Goal: Information Seeking & Learning: Understand process/instructions

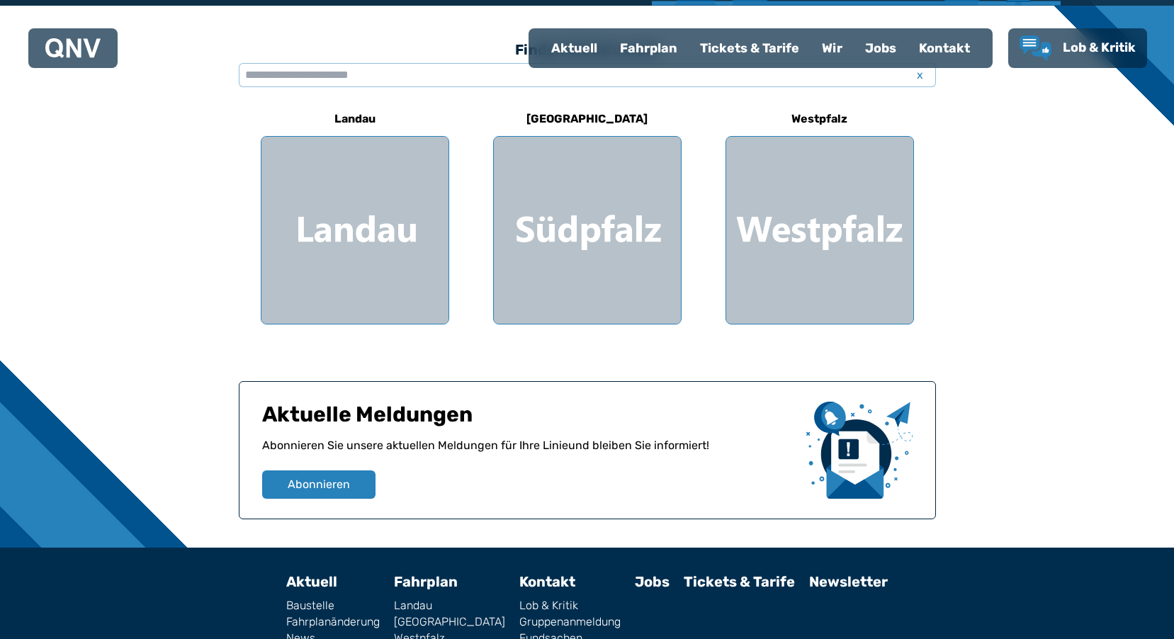
scroll to position [486, 0]
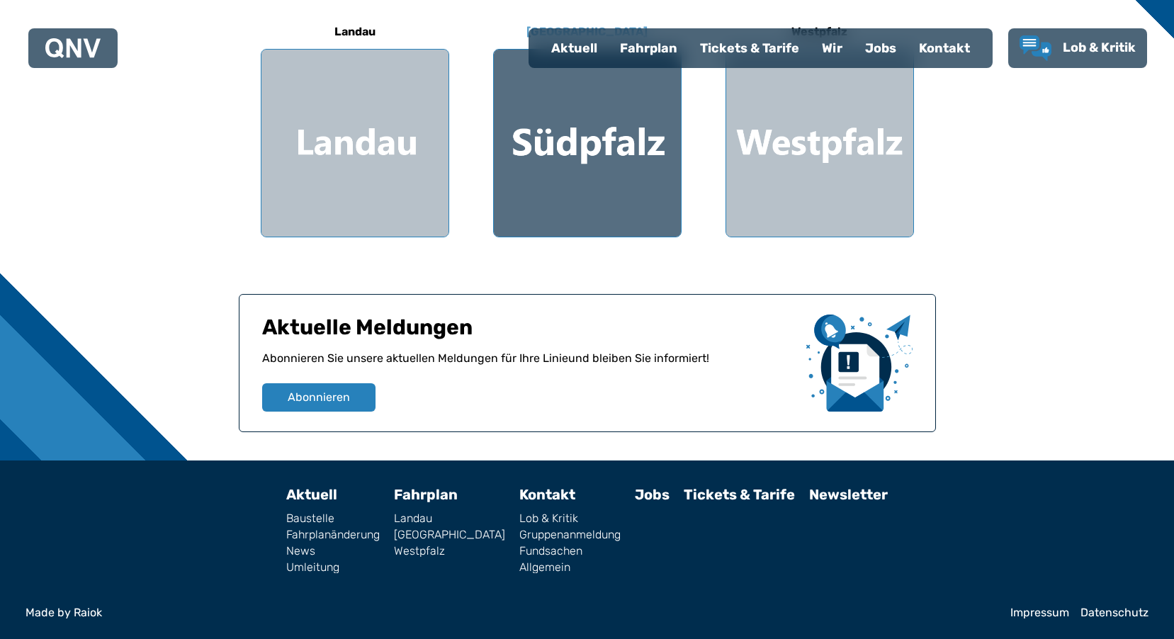
click at [615, 102] on div at bounding box center [587, 143] width 187 height 187
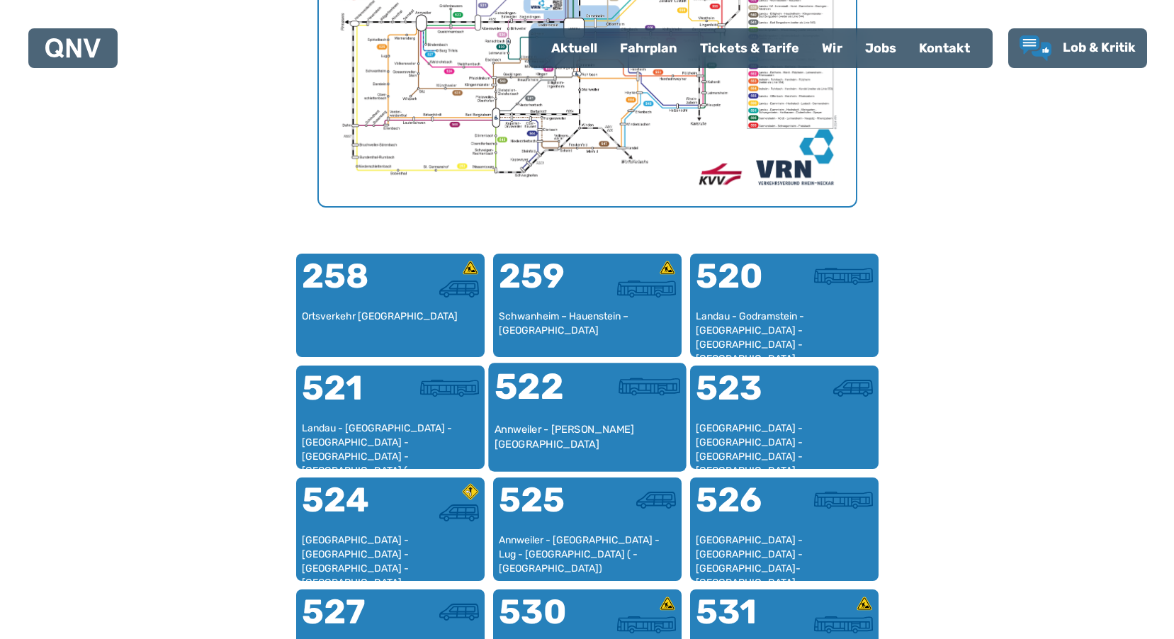
scroll to position [720, 0]
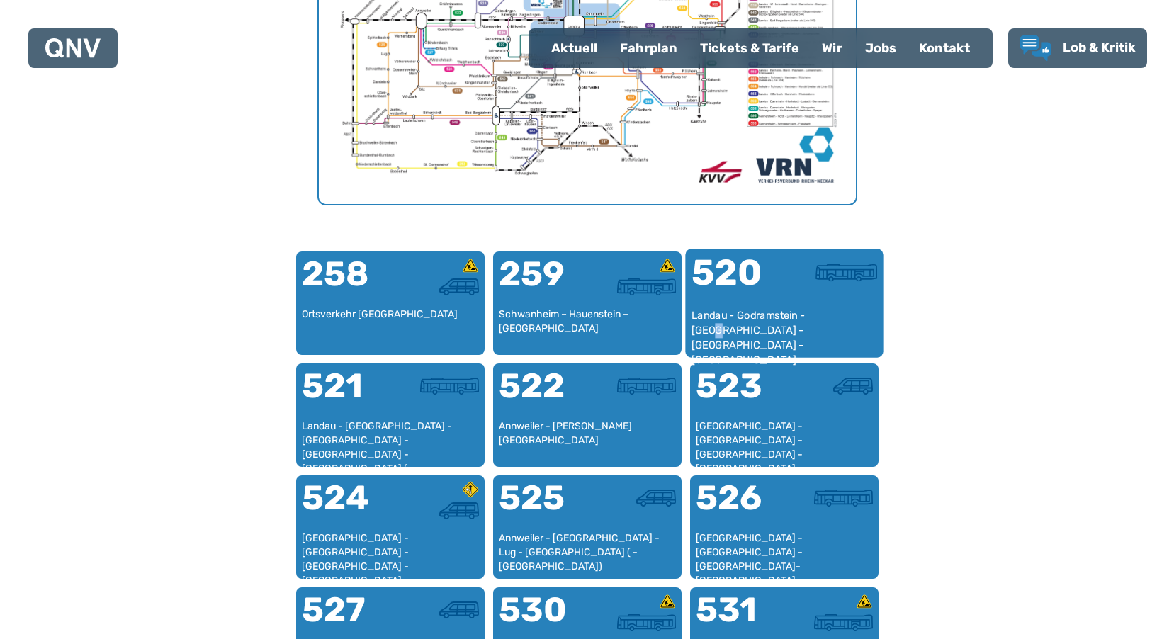
click at [834, 317] on div "Landau - Godramstein - [GEOGRAPHIC_DATA] - [GEOGRAPHIC_DATA] - [GEOGRAPHIC_DATA]" at bounding box center [784, 329] width 186 height 43
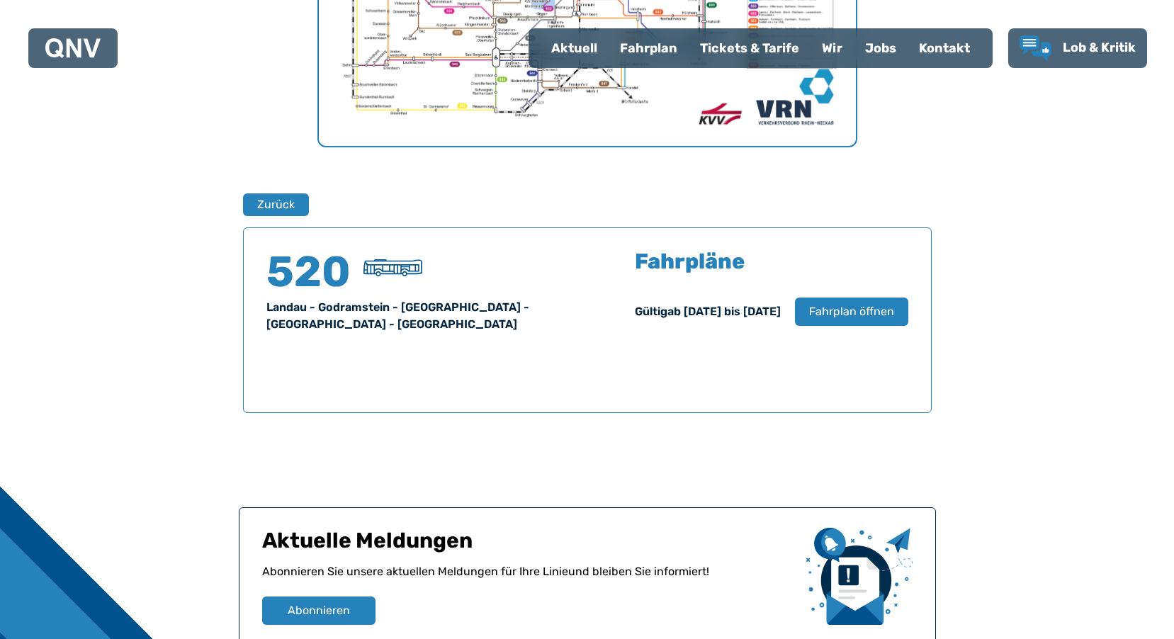
scroll to position [934, 0]
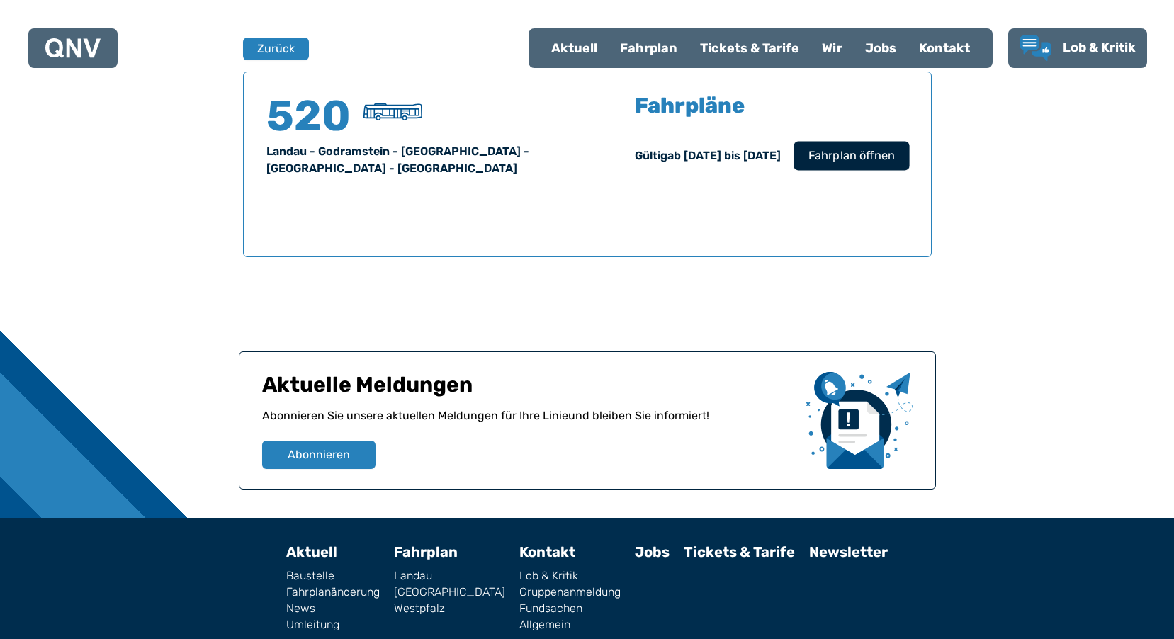
click at [848, 162] on span "Fahrplan öffnen" at bounding box center [851, 155] width 86 height 17
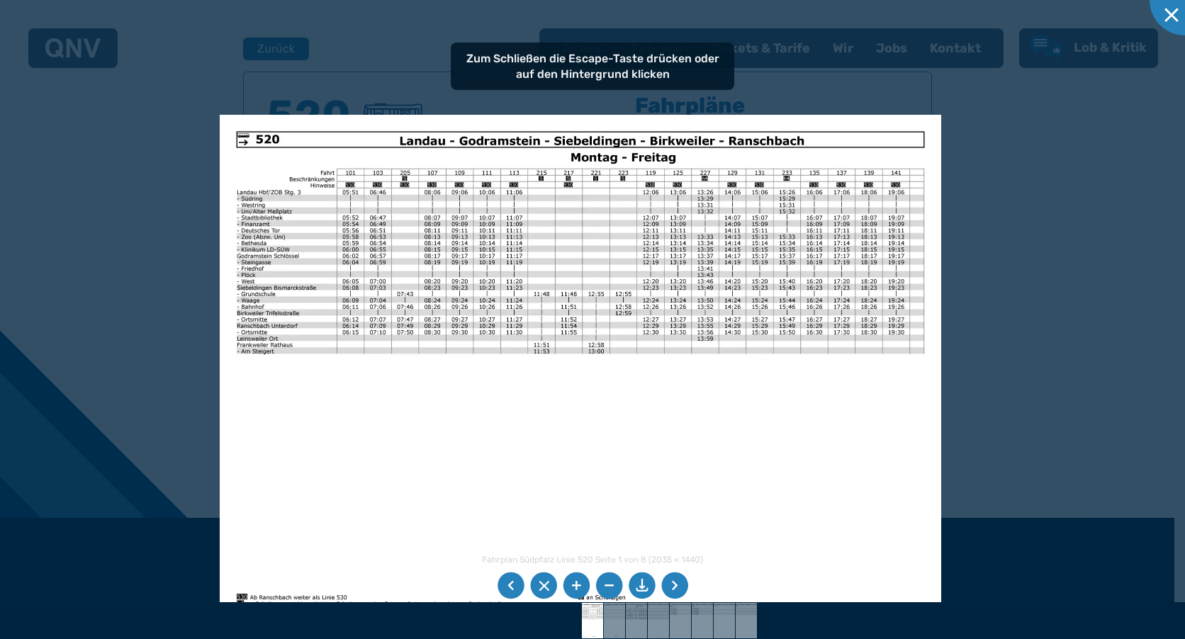
click at [546, 140] on img at bounding box center [581, 370] width 722 height 510
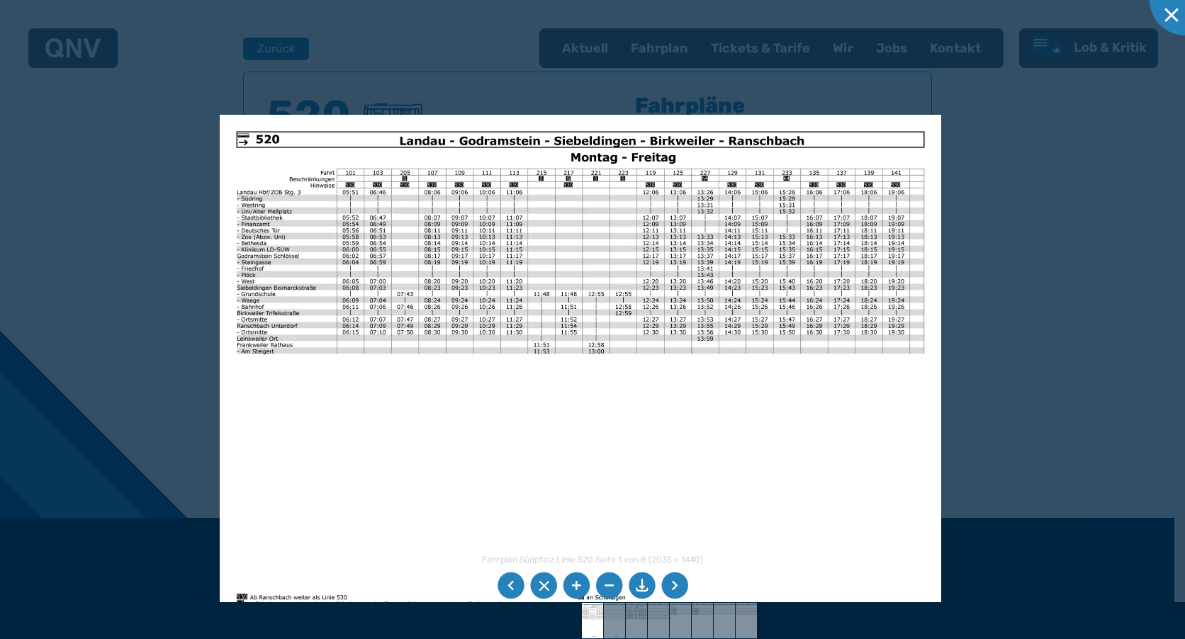
click at [580, 590] on li at bounding box center [576, 586] width 27 height 27
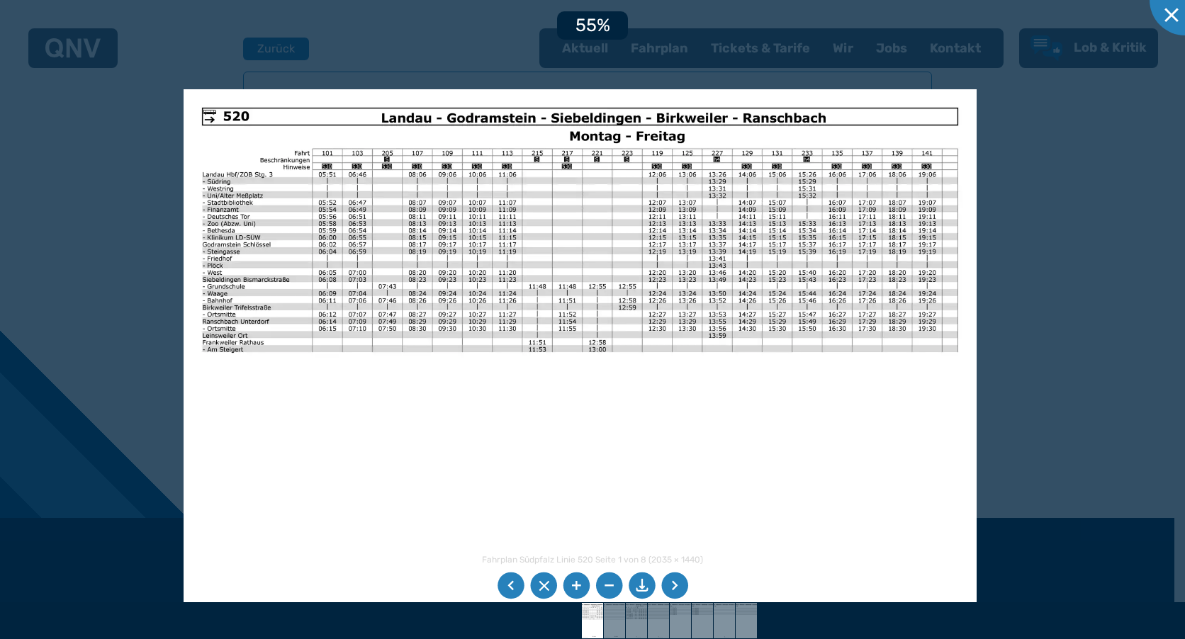
click at [580, 590] on li at bounding box center [576, 586] width 27 height 27
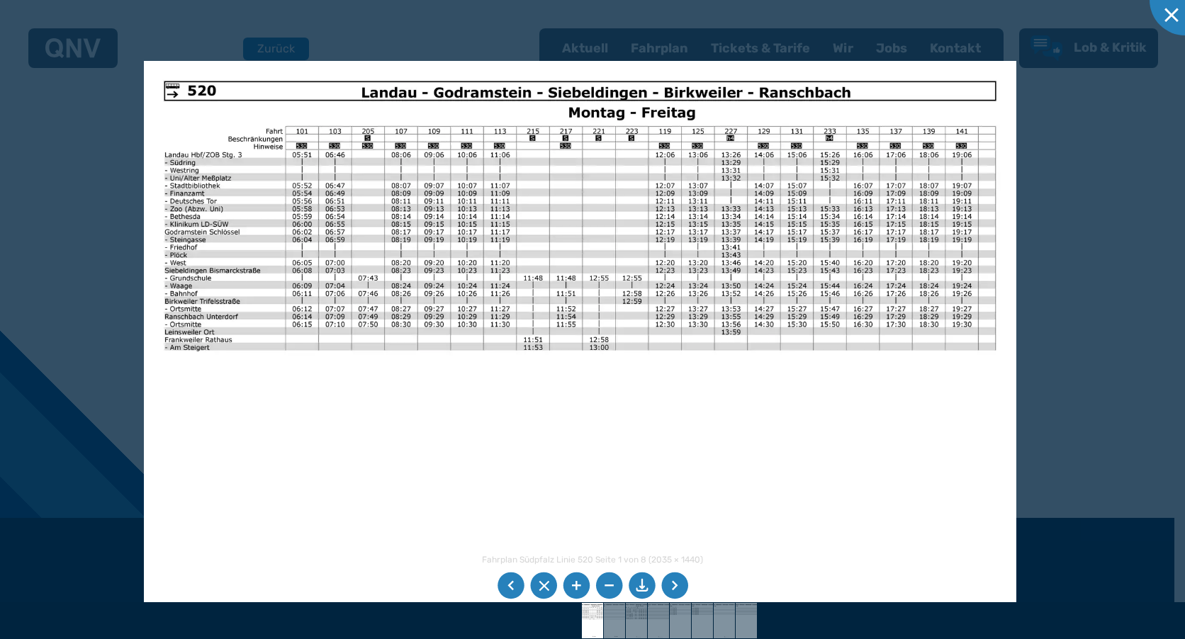
click at [576, 588] on li at bounding box center [576, 586] width 27 height 27
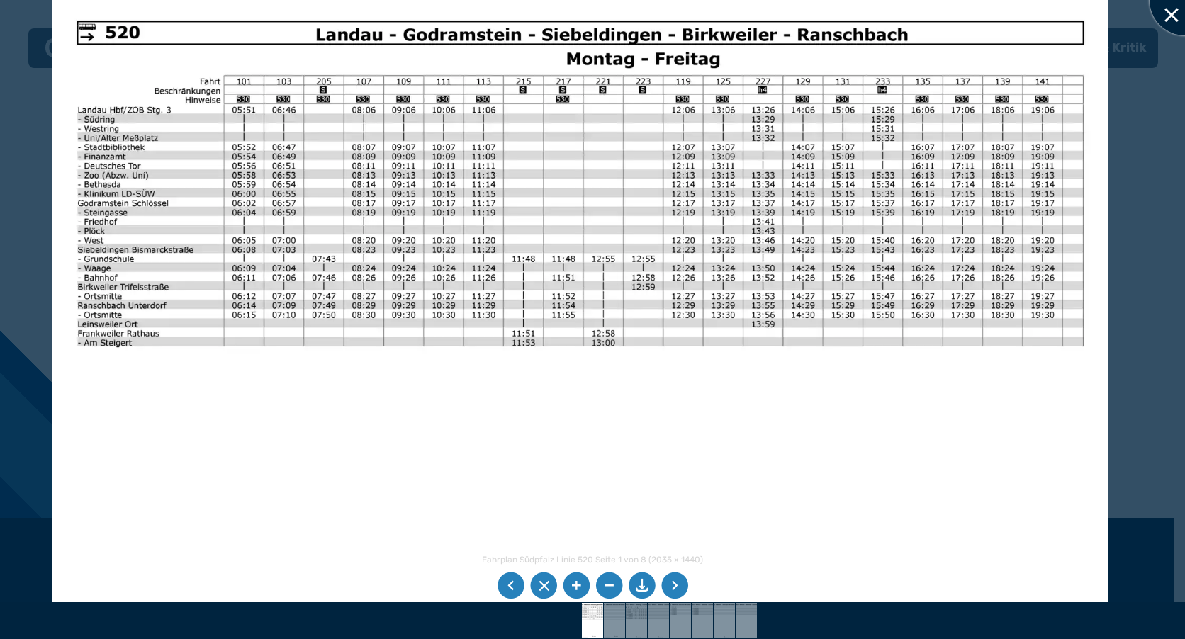
click at [1167, 21] on div at bounding box center [1185, 0] width 71 height 71
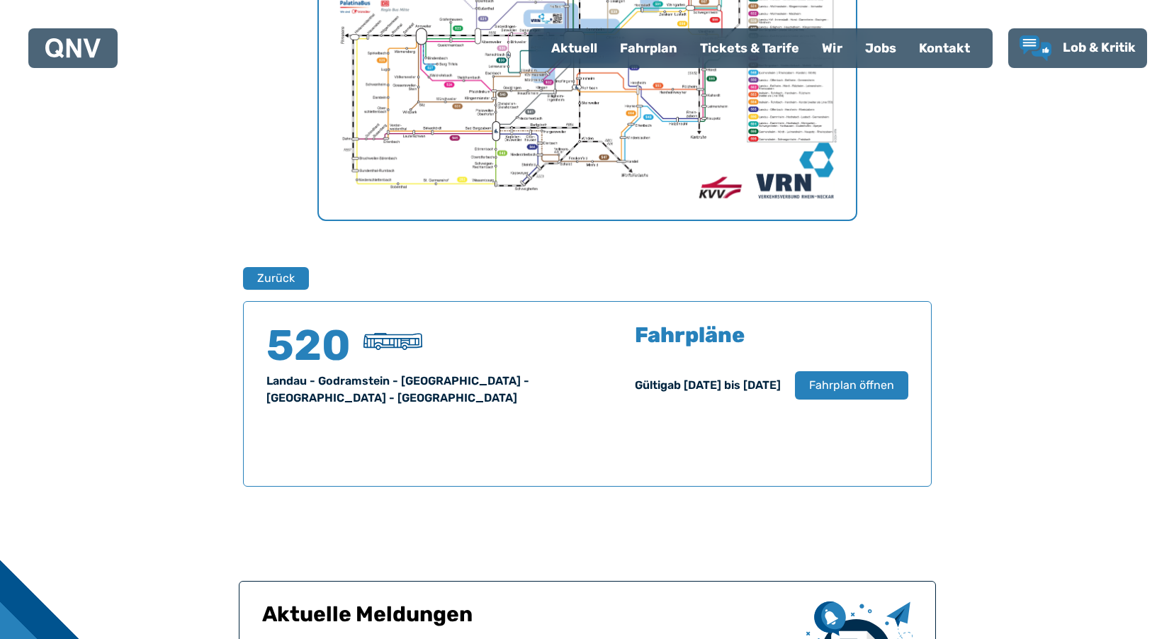
scroll to position [651, 0]
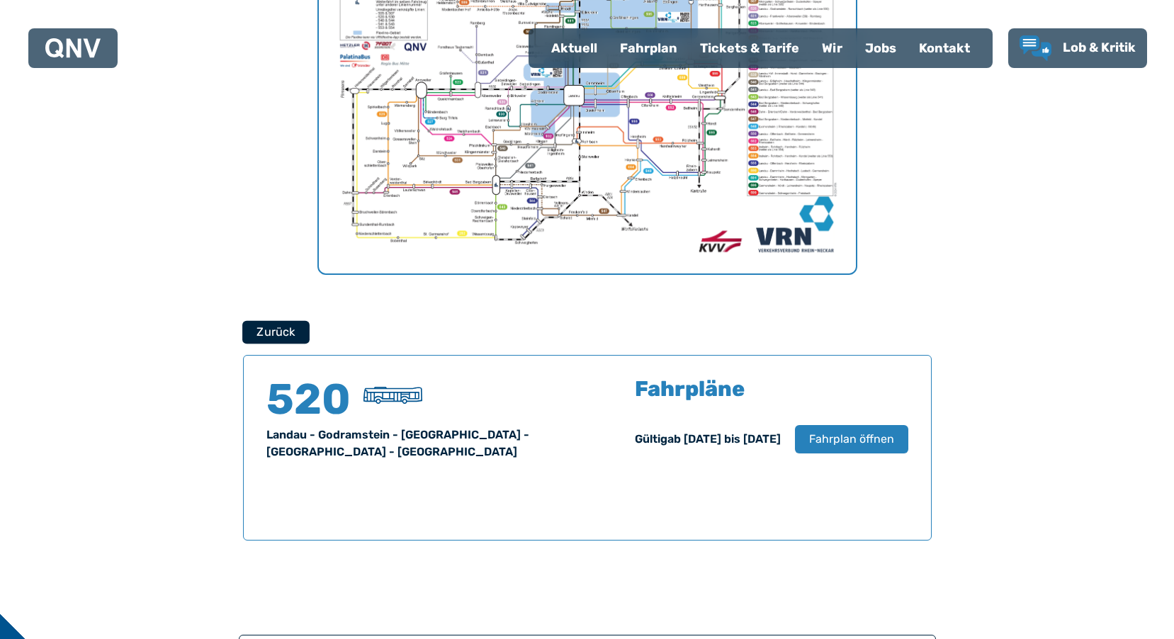
click at [245, 329] on button "Zurück" at bounding box center [275, 331] width 67 height 23
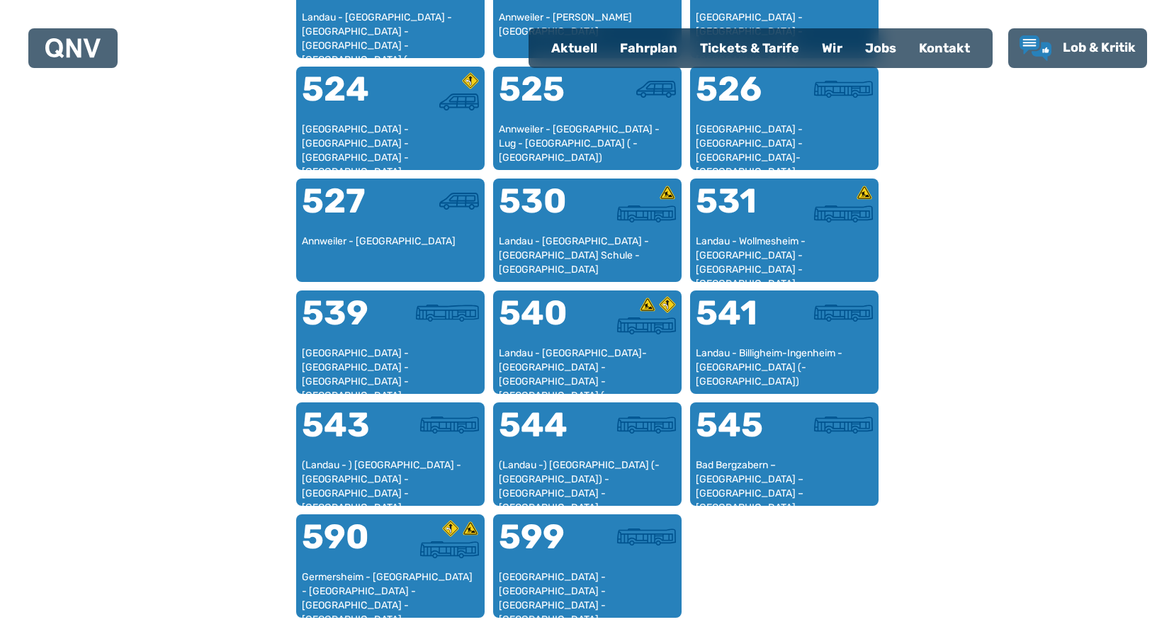
scroll to position [1145, 0]
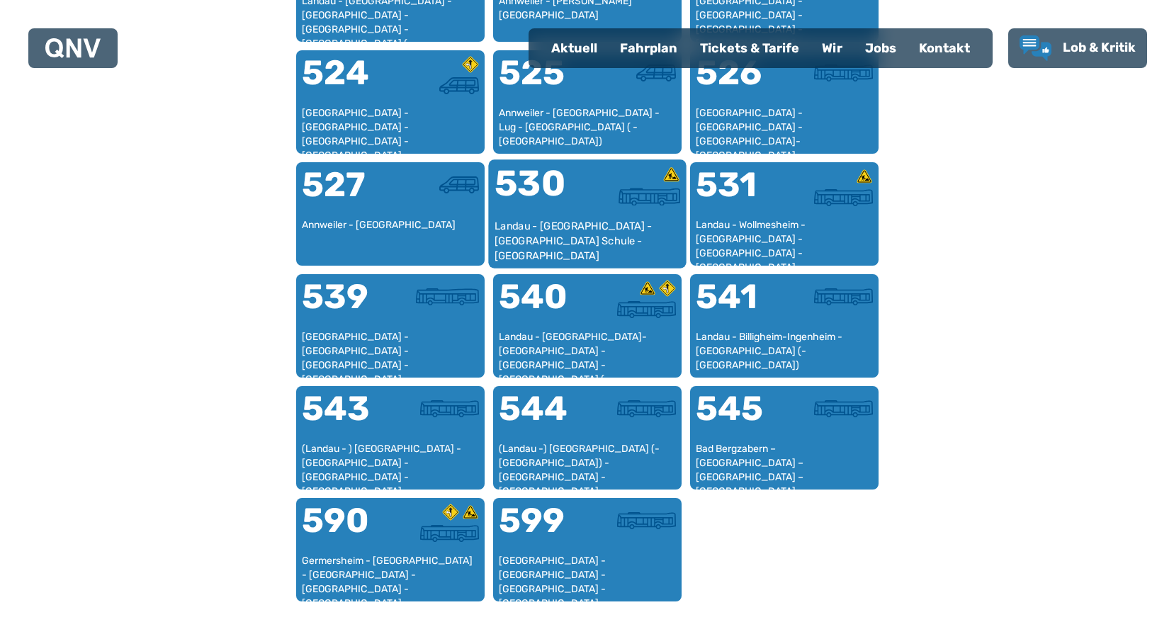
click at [628, 230] on div "Landau - [GEOGRAPHIC_DATA] - [GEOGRAPHIC_DATA] Schule - [GEOGRAPHIC_DATA]" at bounding box center [587, 240] width 186 height 43
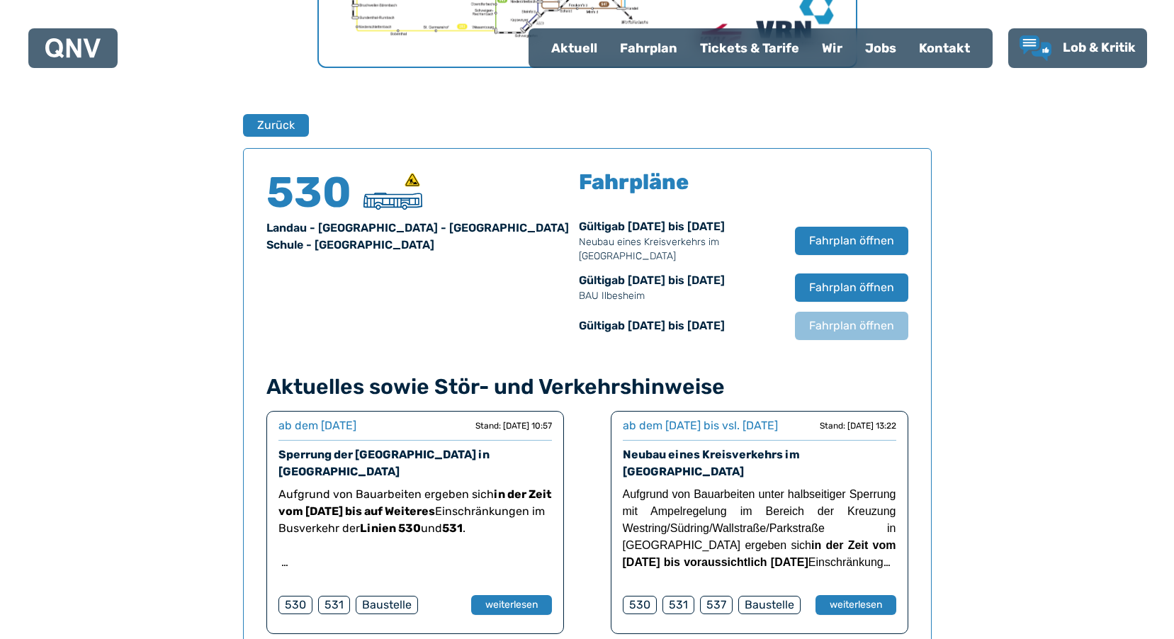
scroll to position [934, 0]
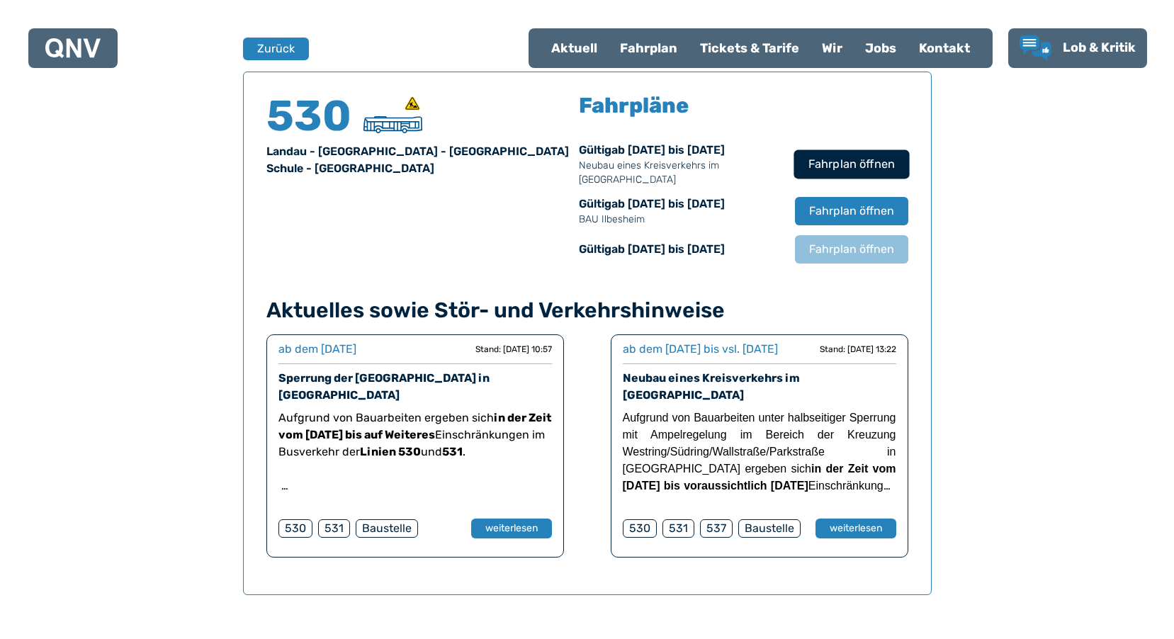
click at [847, 160] on span "Fahrplan öffnen" at bounding box center [851, 164] width 86 height 17
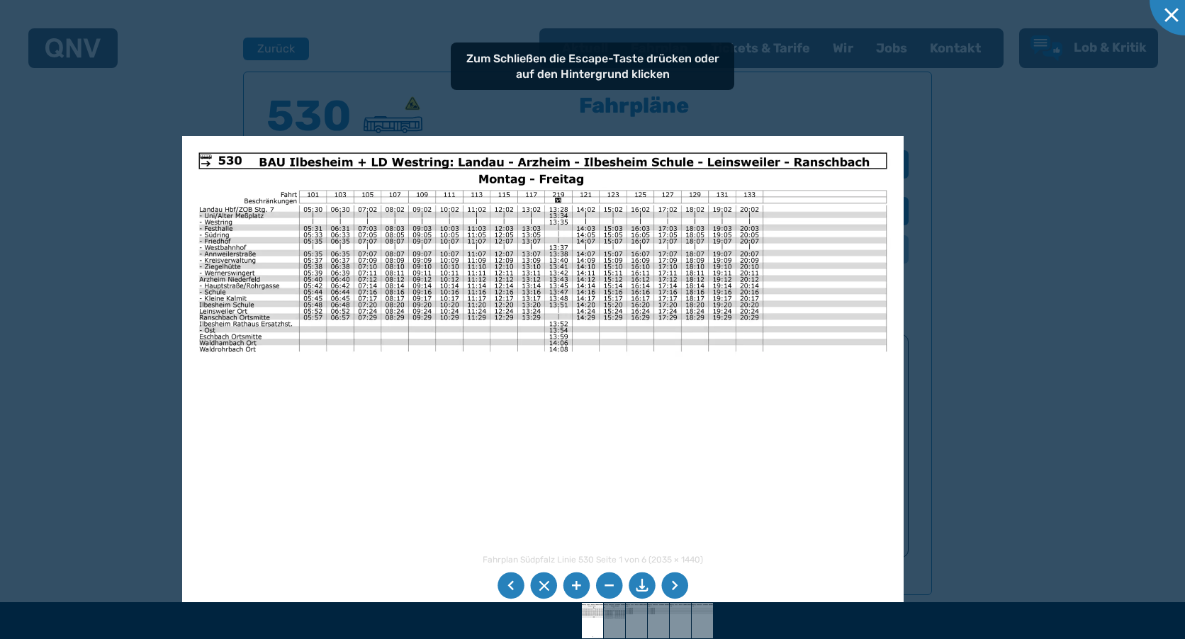
click at [507, 138] on img at bounding box center [543, 391] width 722 height 510
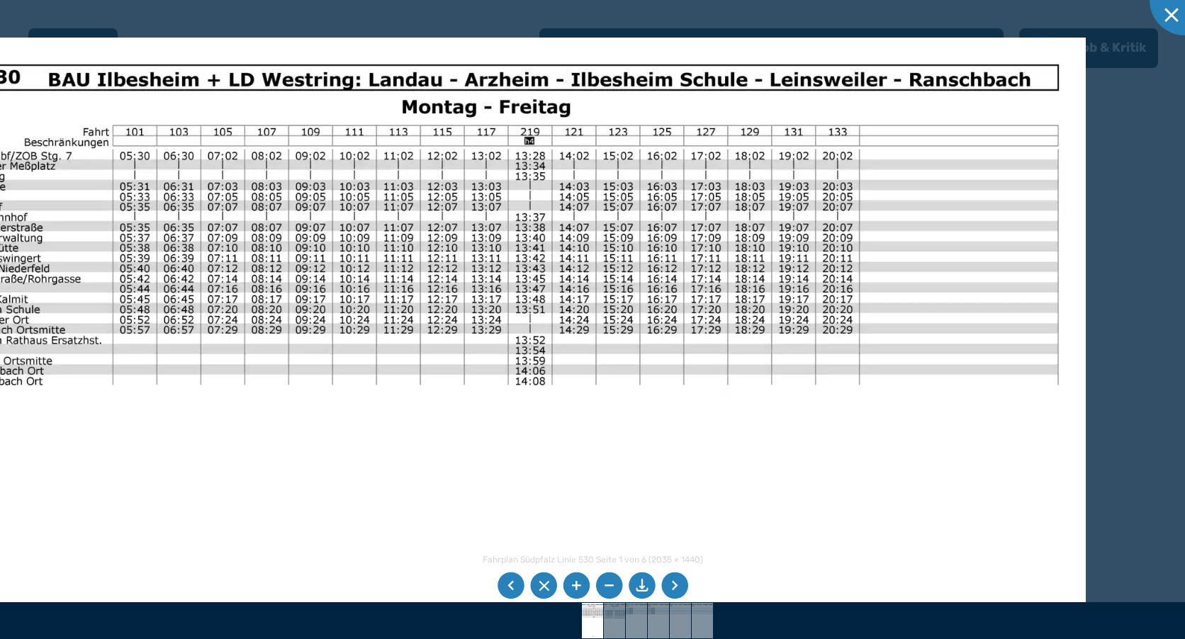
click at [766, 316] on img at bounding box center [505, 449] width 1162 height 822
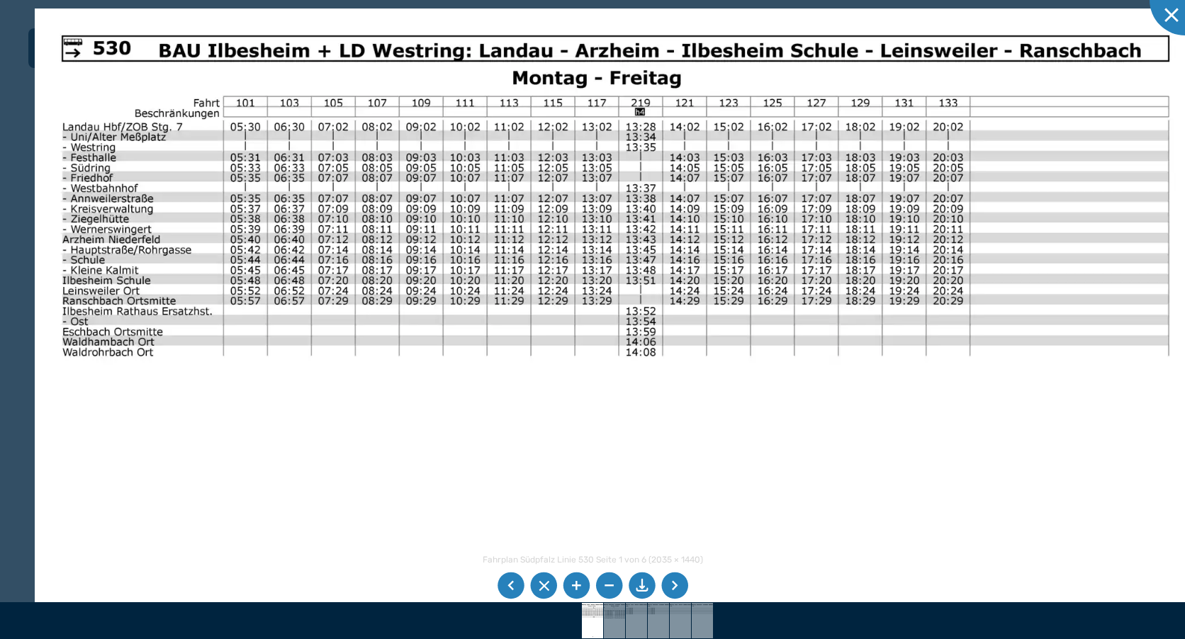
click at [894, 10] on img at bounding box center [616, 420] width 1162 height 822
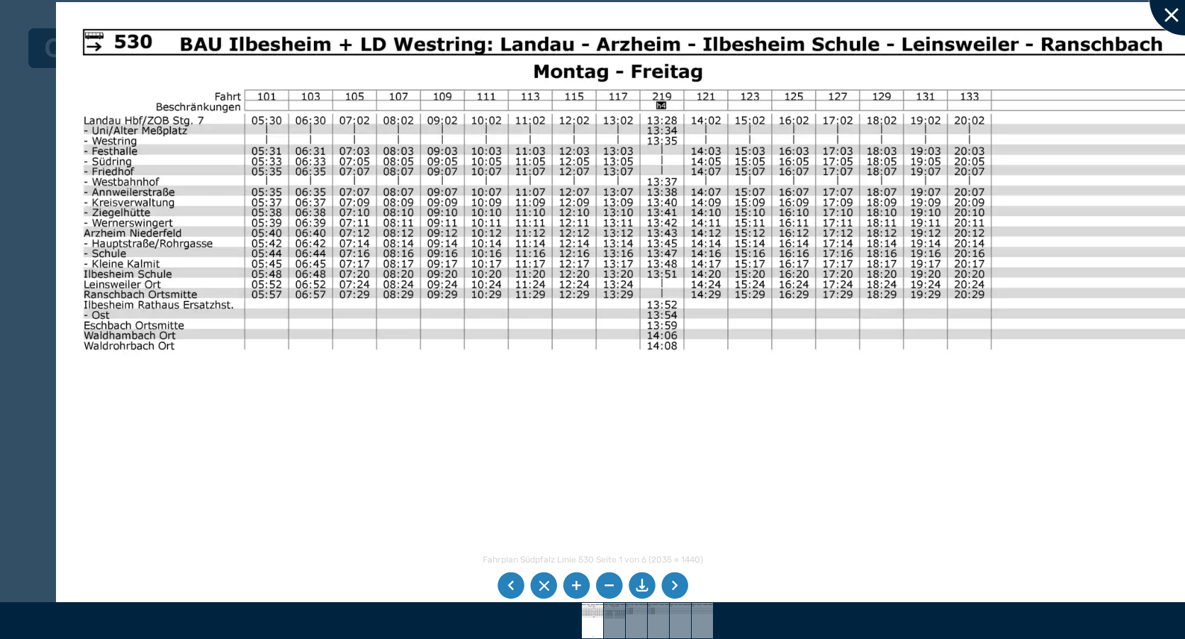
click at [1172, 16] on div at bounding box center [1185, 0] width 71 height 71
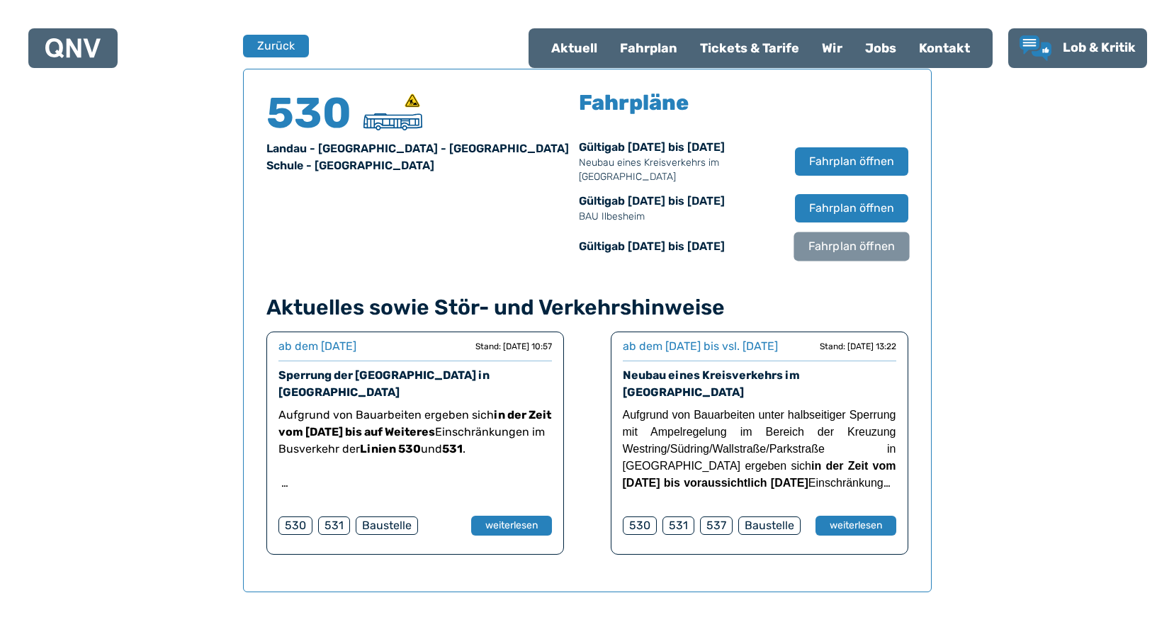
scroll to position [921, 0]
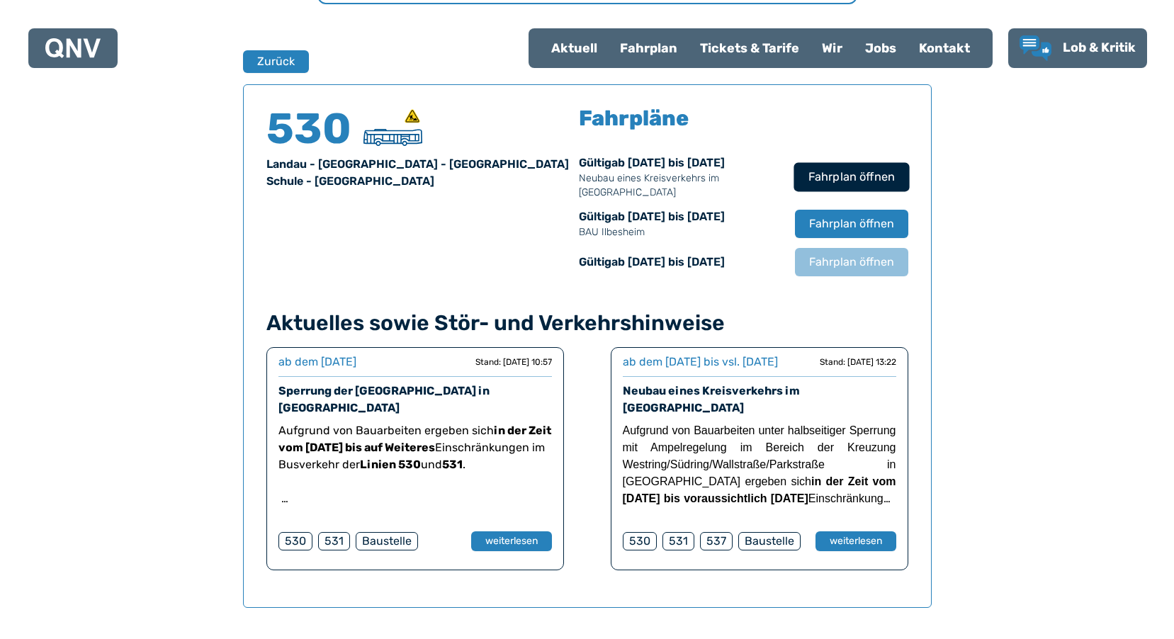
click at [834, 182] on span "Fahrplan öffnen" at bounding box center [851, 177] width 86 height 17
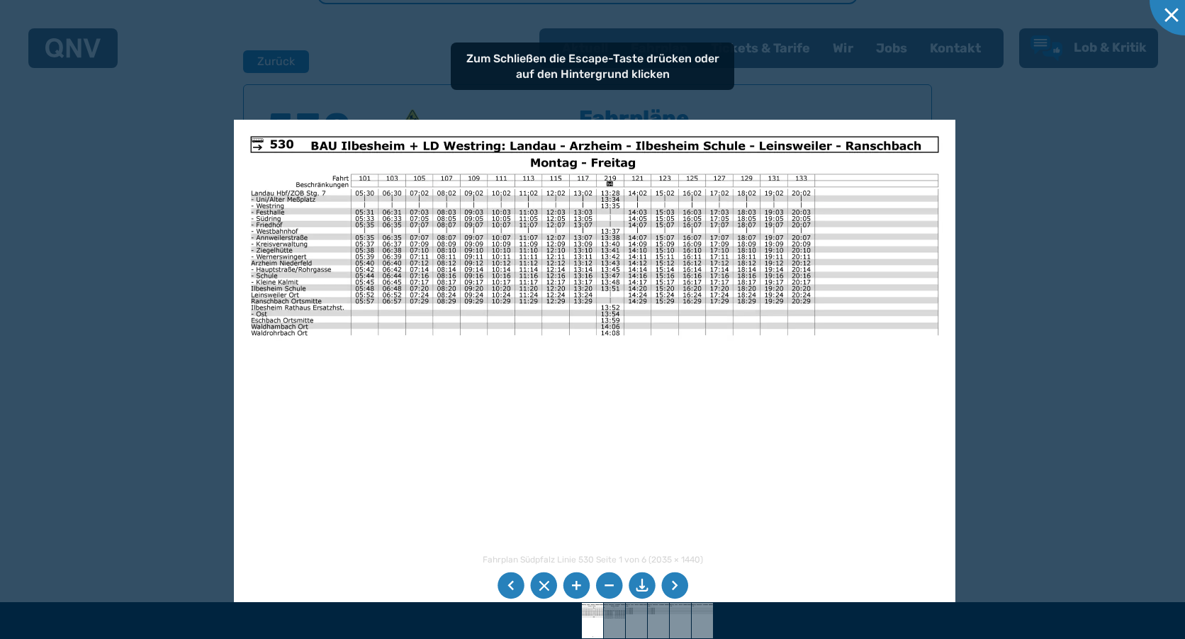
click at [523, 129] on img at bounding box center [595, 375] width 722 height 510
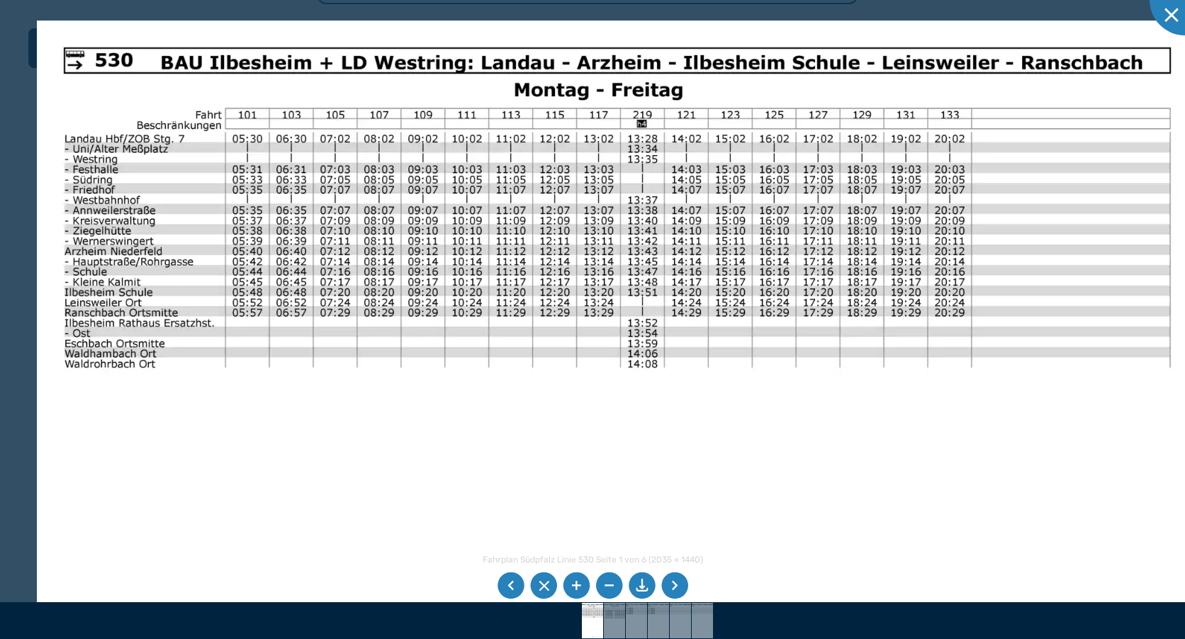
click at [648, 240] on img at bounding box center [618, 432] width 1162 height 822
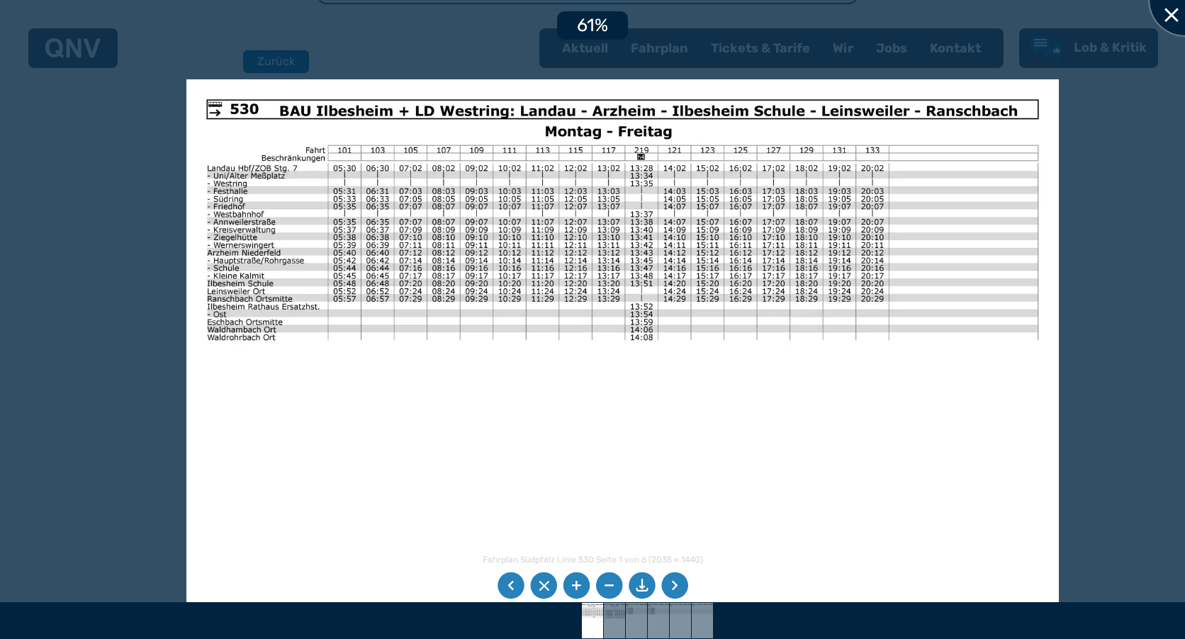
click at [1157, 16] on div at bounding box center [1185, 0] width 71 height 71
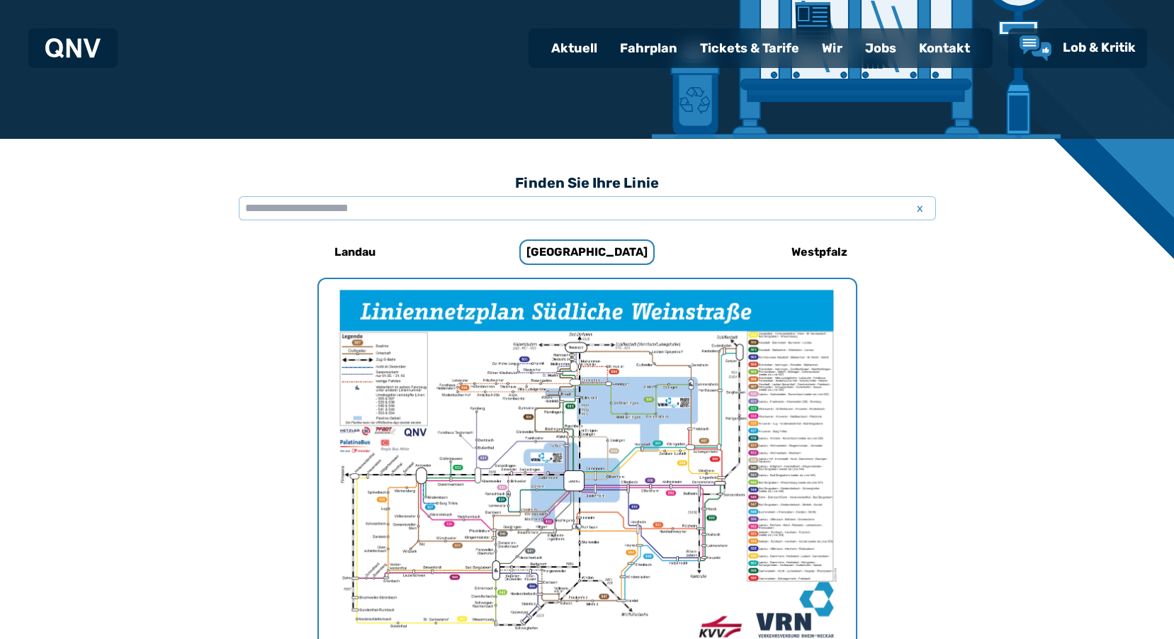
scroll to position [71, 0]
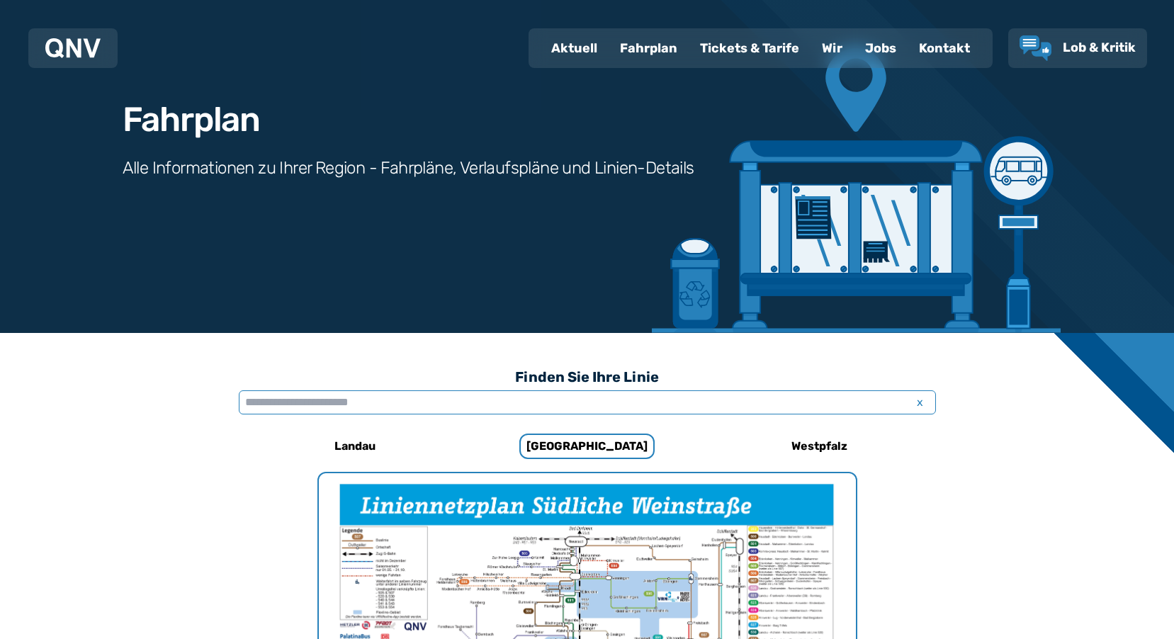
drag, startPoint x: 359, startPoint y: 414, endPoint x: 361, endPoint y: 407, distance: 7.4
click at [359, 414] on input "text" at bounding box center [587, 403] width 697 height 24
click at [733, 45] on div "Tickets & Tarife" at bounding box center [750, 48] width 122 height 37
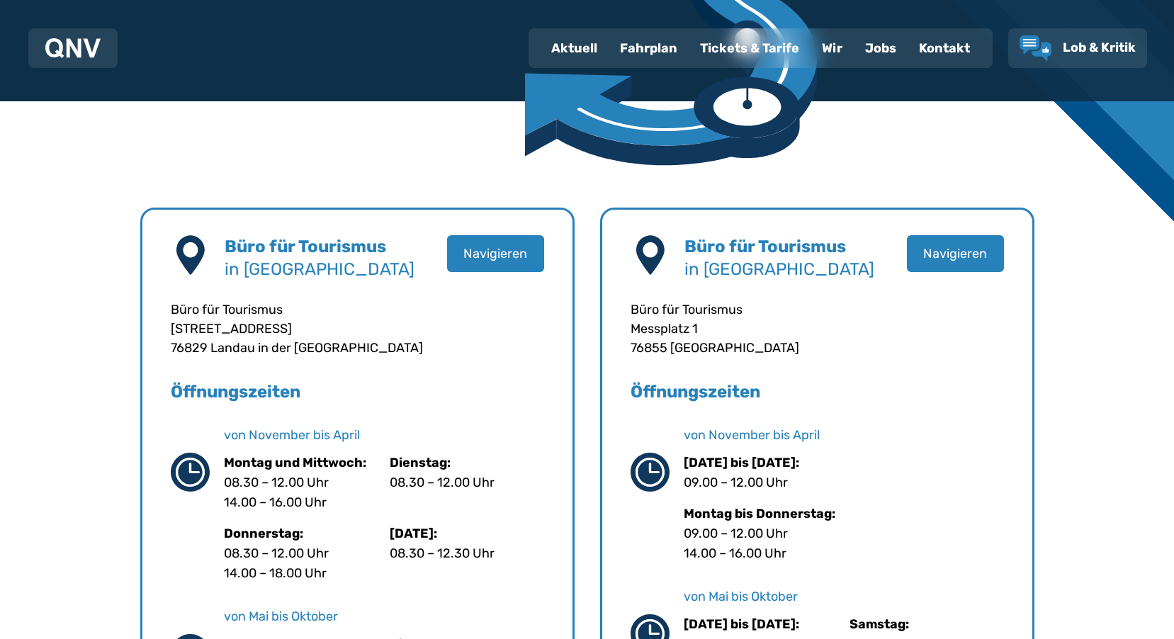
scroll to position [71, 0]
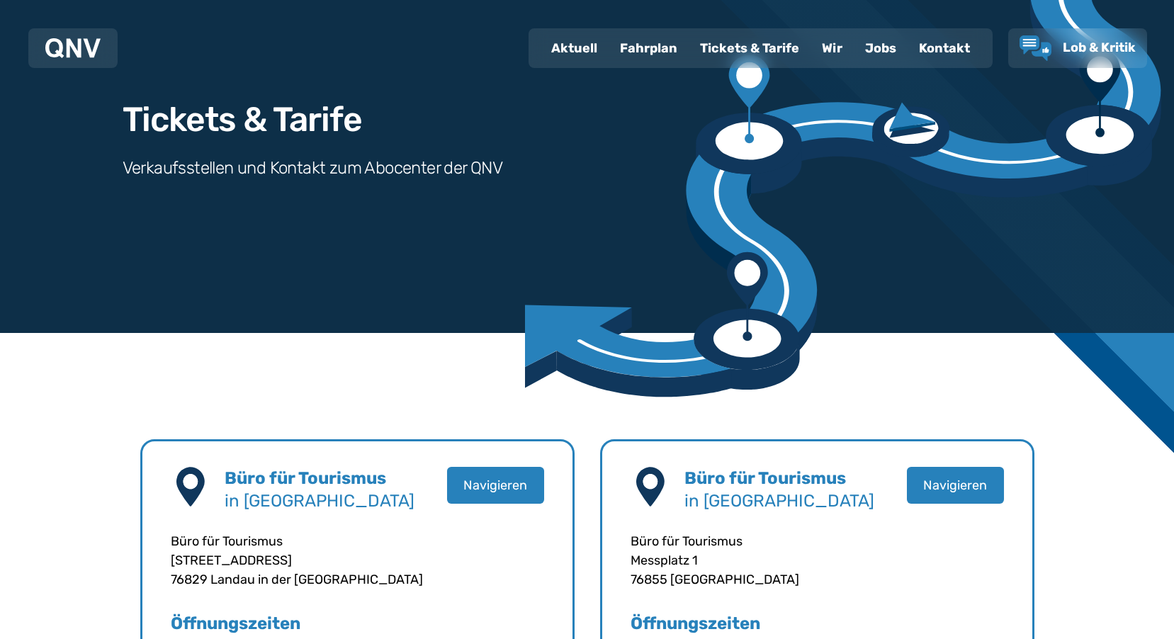
click at [583, 40] on div "Aktuell" at bounding box center [574, 48] width 69 height 37
select select "*"
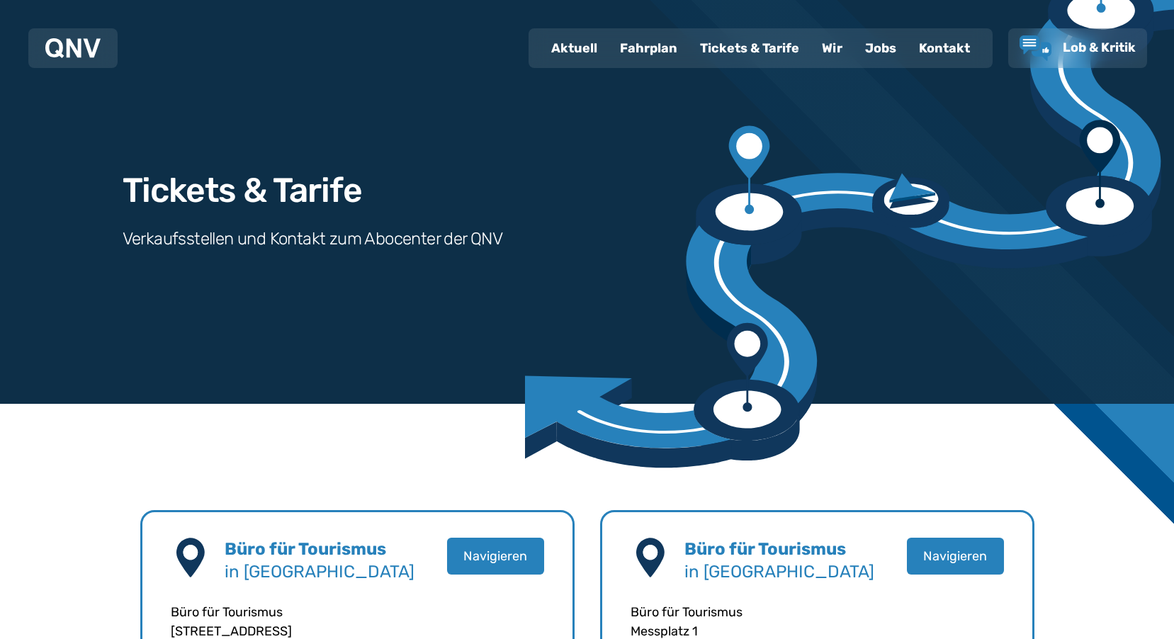
click at [643, 54] on div "Fahrplan" at bounding box center [649, 48] width 80 height 37
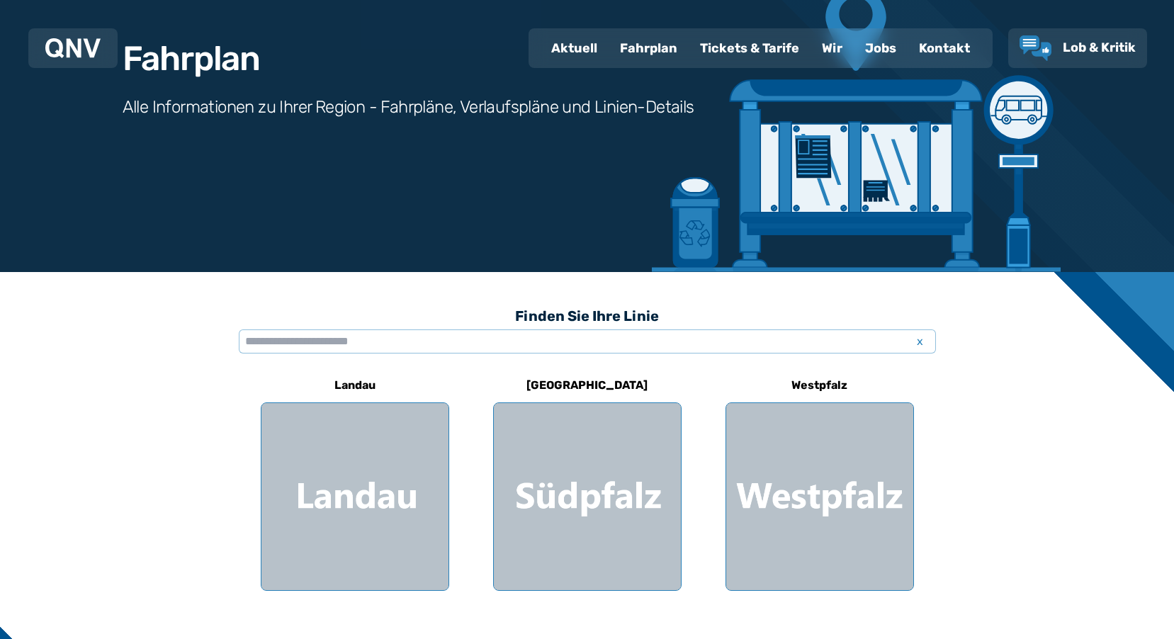
scroll to position [354, 0]
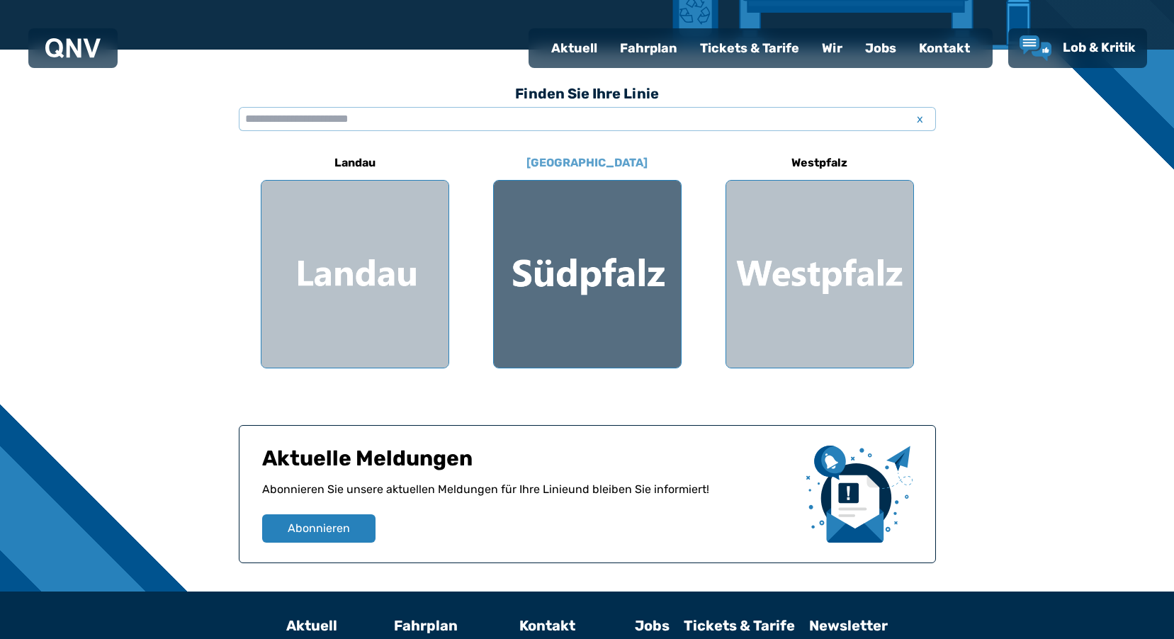
click at [573, 297] on div at bounding box center [587, 274] width 187 height 187
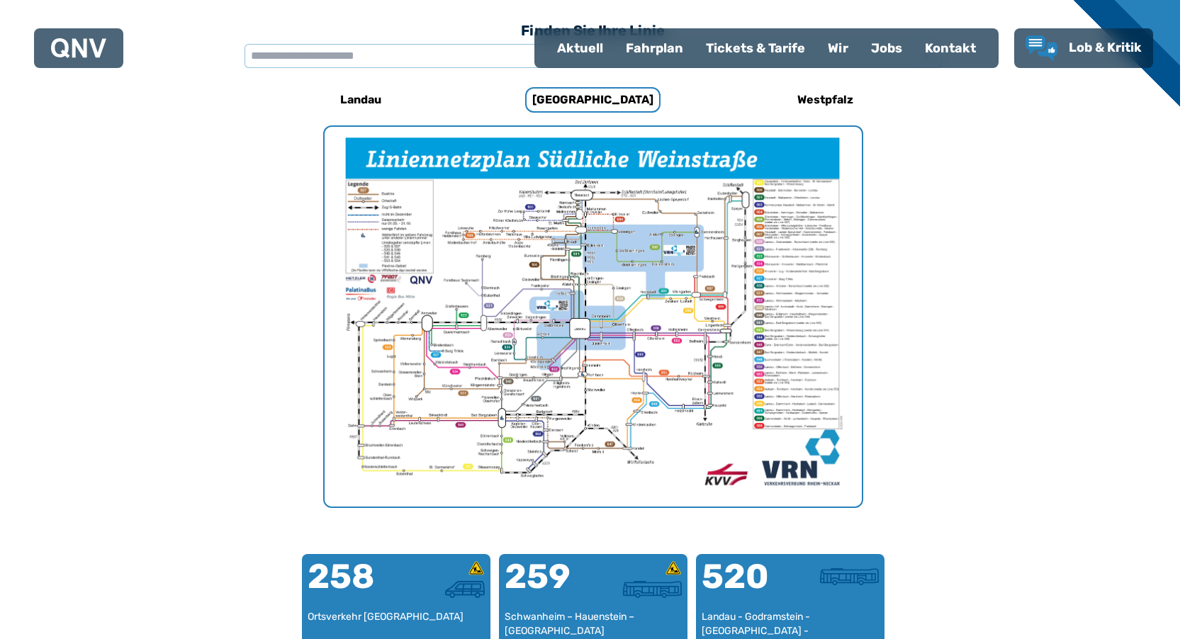
scroll to position [437, 0]
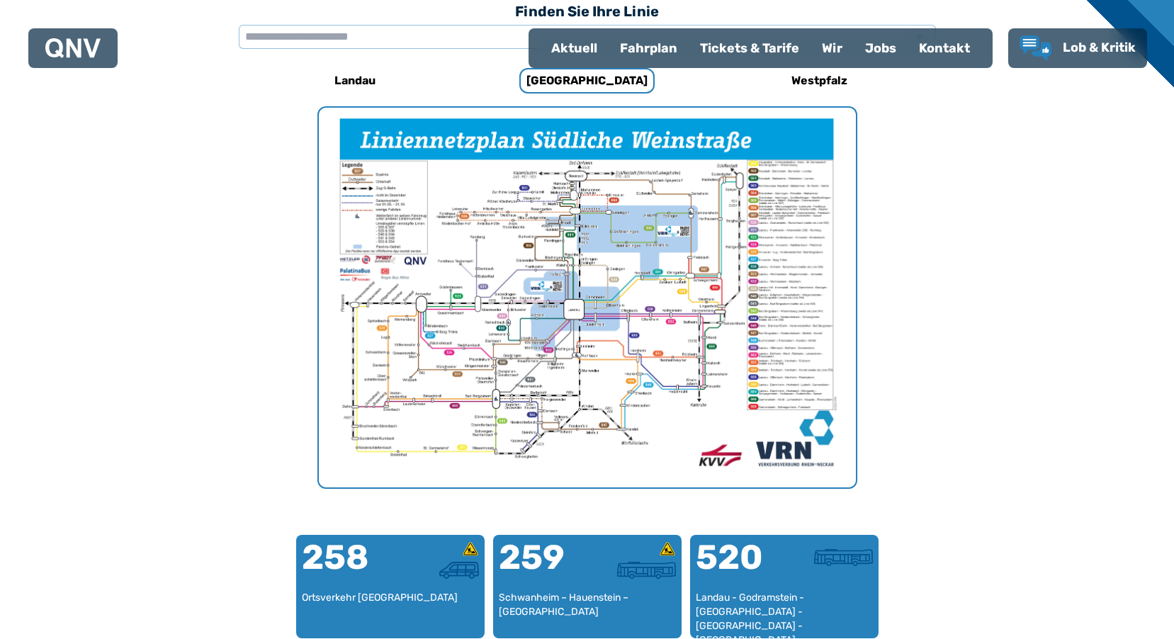
click at [659, 359] on img "1 von 1" at bounding box center [587, 298] width 537 height 380
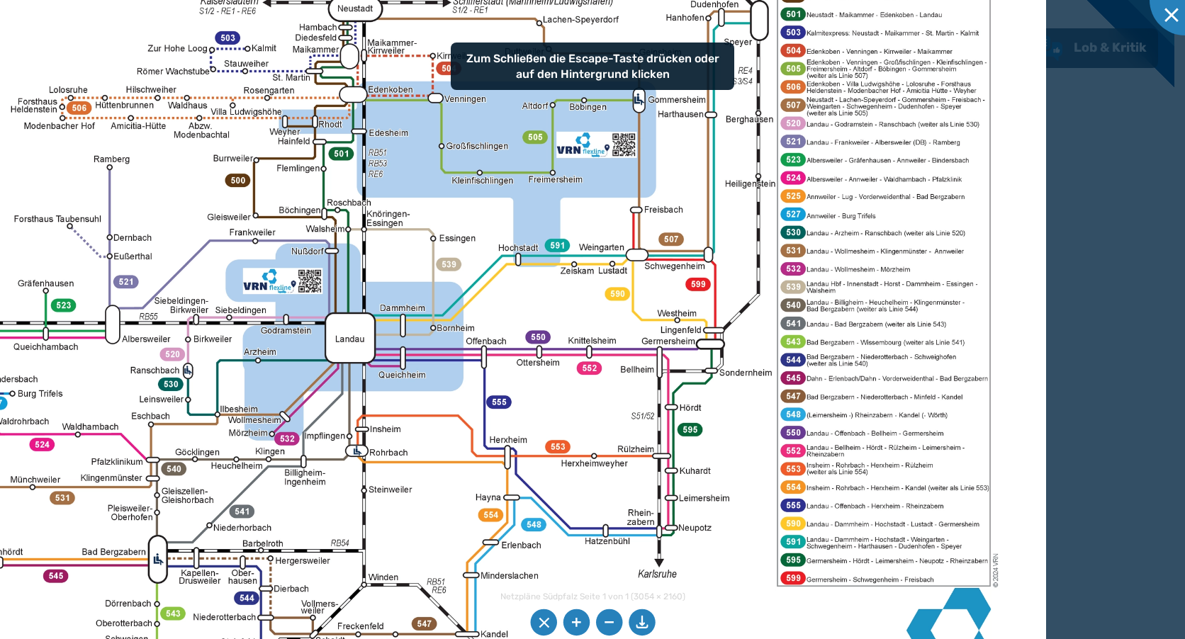
click at [931, 287] on img at bounding box center [383, 309] width 1326 height 938
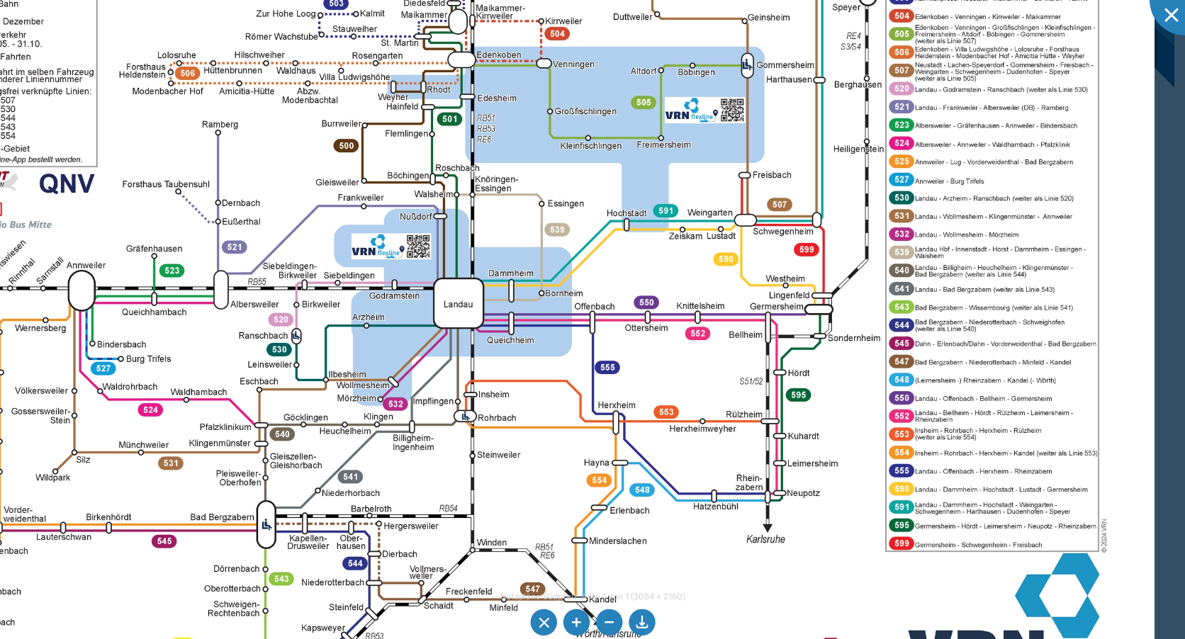
click at [597, 374] on img at bounding box center [491, 274] width 1326 height 938
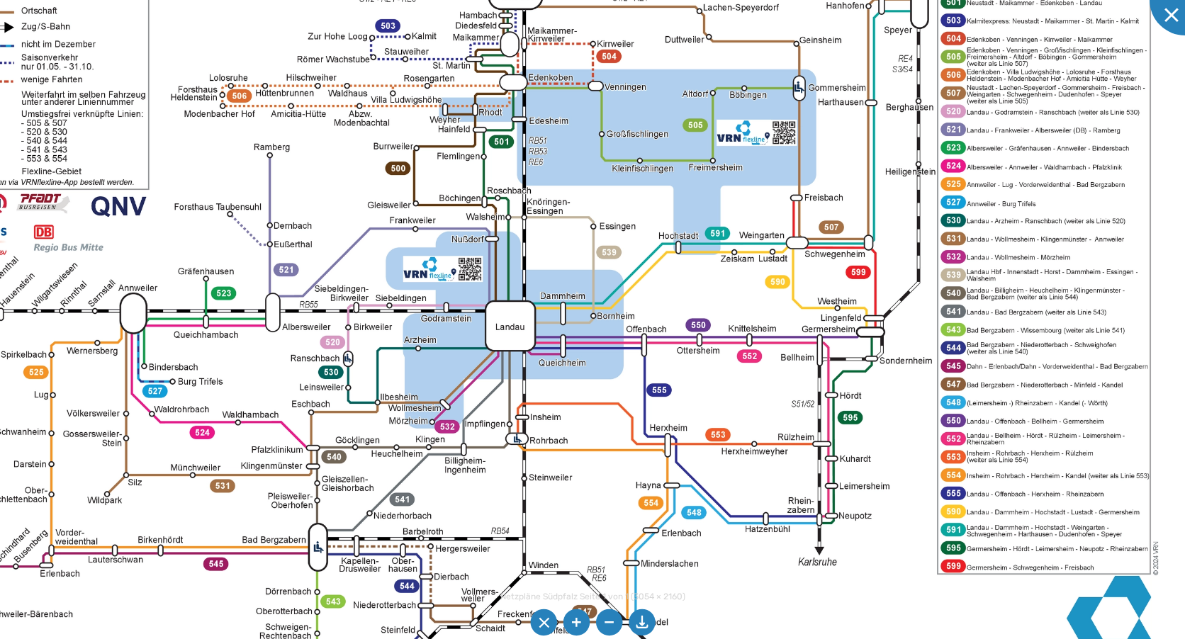
click at [485, 345] on img at bounding box center [543, 297] width 1326 height 938
